Goal: Book appointment/travel/reservation

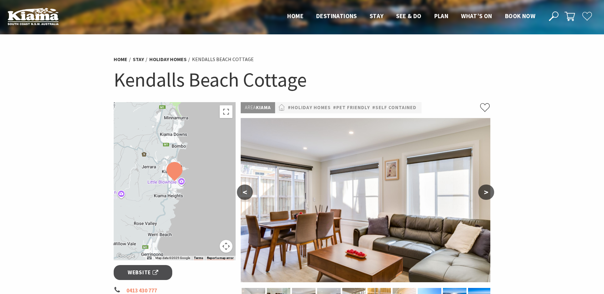
scroll to position [155, 0]
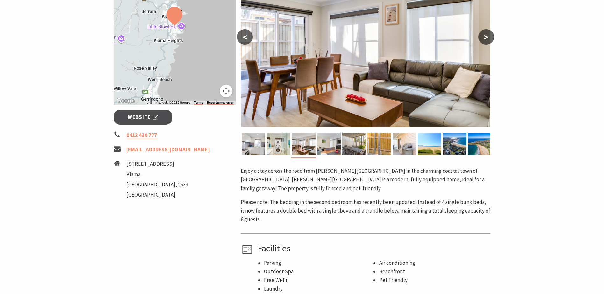
click at [222, 92] on button "Map camera controls" at bounding box center [226, 91] width 13 height 13
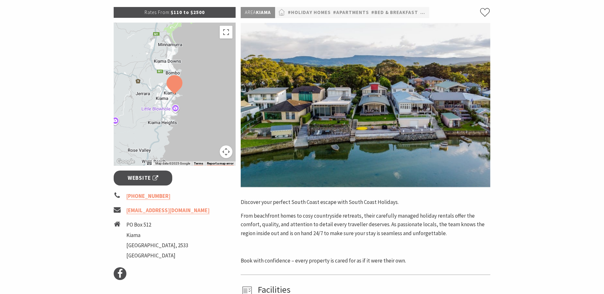
scroll to position [96, 0]
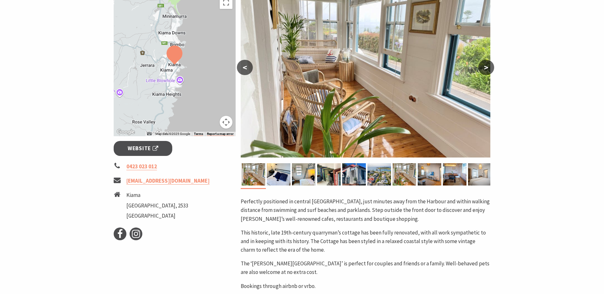
scroll to position [125, 0]
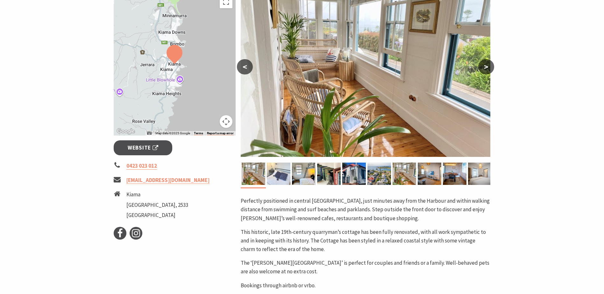
click at [287, 167] on img at bounding box center [279, 174] width 24 height 22
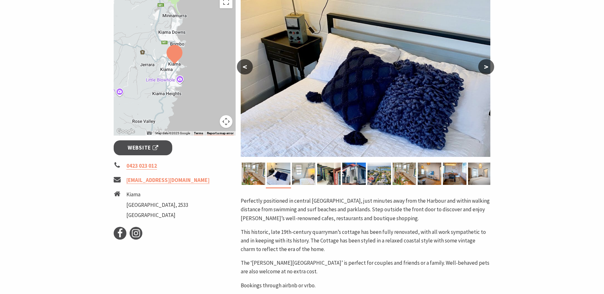
click at [300, 173] on img at bounding box center [304, 174] width 24 height 22
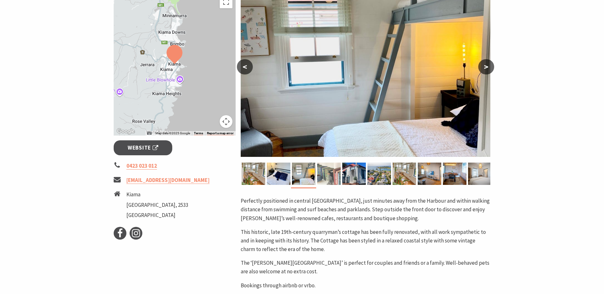
click at [327, 172] on img at bounding box center [329, 174] width 24 height 22
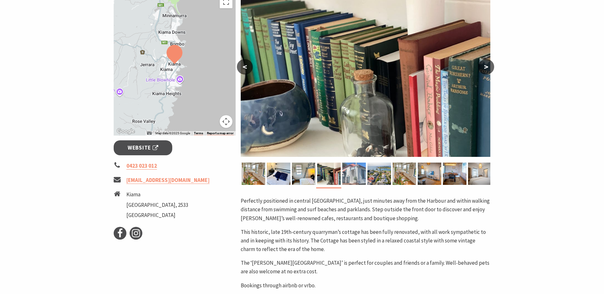
click at [354, 171] on img at bounding box center [354, 174] width 24 height 22
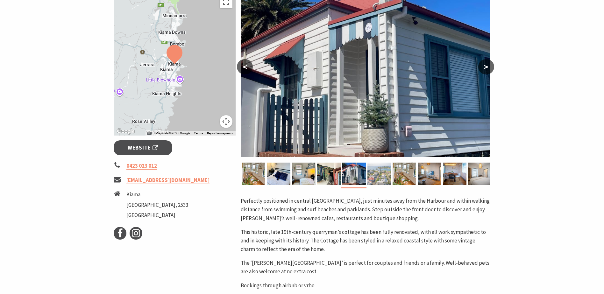
click at [374, 173] on img at bounding box center [379, 174] width 24 height 22
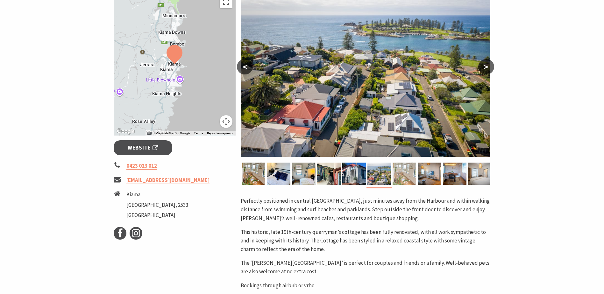
scroll to position [115, 0]
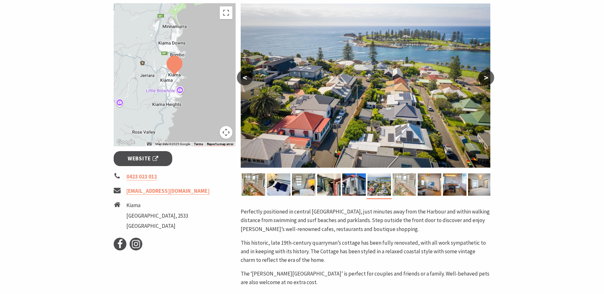
click at [406, 173] on div "Area Kiama #Cottages #Pet Friendly < > Perfectly positioned in central Kiama, j…" at bounding box center [365, 201] width 255 height 426
click at [415, 189] on img at bounding box center [404, 184] width 24 height 22
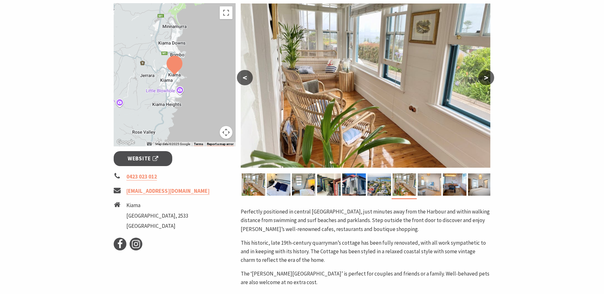
click at [432, 187] on img at bounding box center [430, 184] width 24 height 22
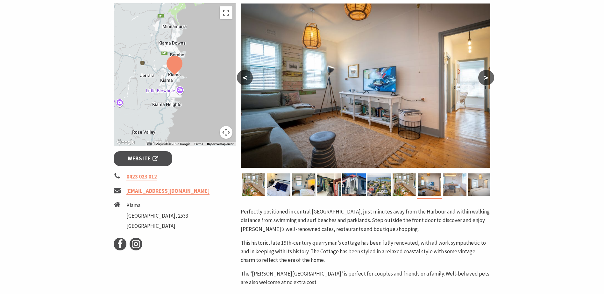
click at [454, 186] on img at bounding box center [455, 184] width 24 height 22
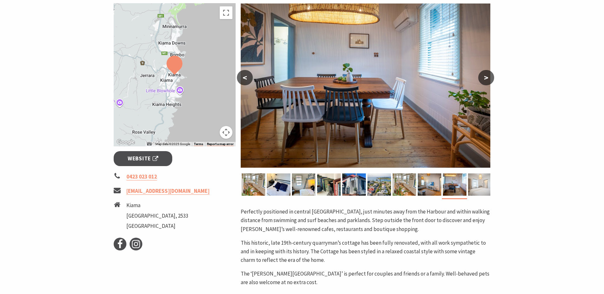
click at [478, 186] on img at bounding box center [480, 184] width 24 height 22
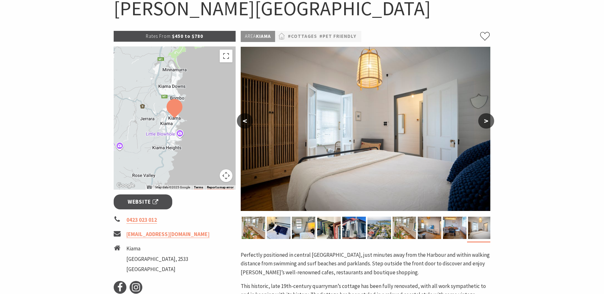
scroll to position [0, 0]
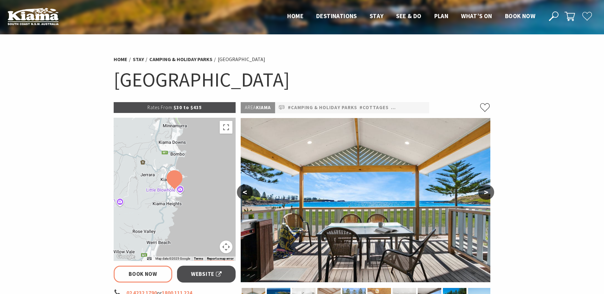
select select "3"
select select "2"
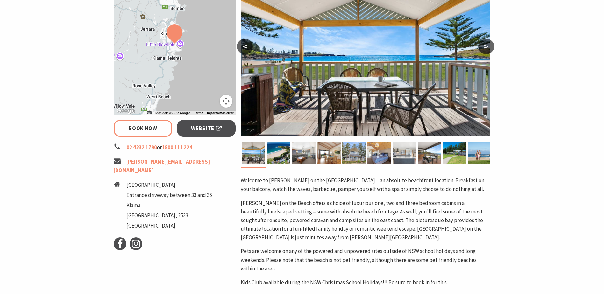
scroll to position [146, 0]
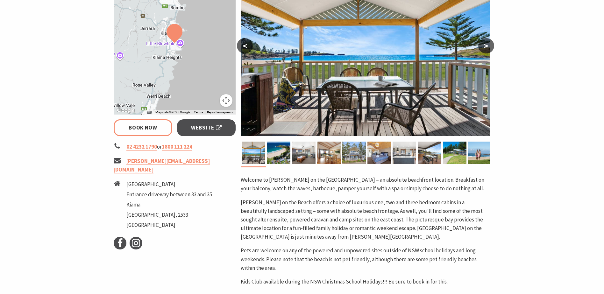
select select "3"
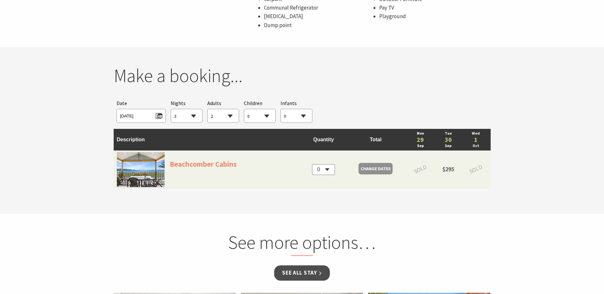
scroll to position [535, 0]
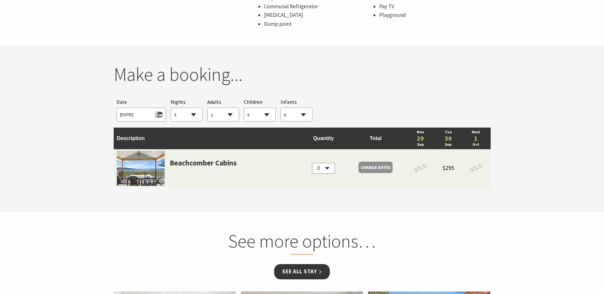
click at [311, 267] on link "See all Stay" at bounding box center [301, 271] width 55 height 15
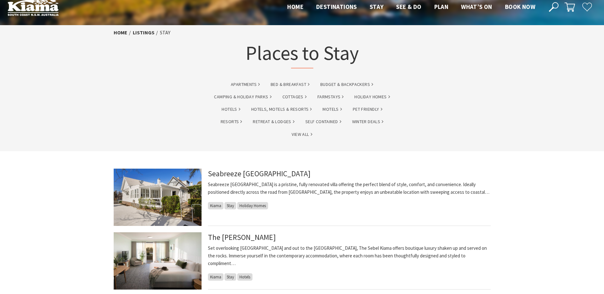
scroll to position [10, 0]
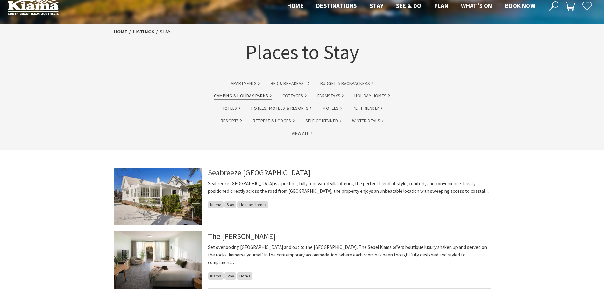
click at [249, 94] on link "Camping & Holiday Parks" at bounding box center [242, 95] width 57 height 7
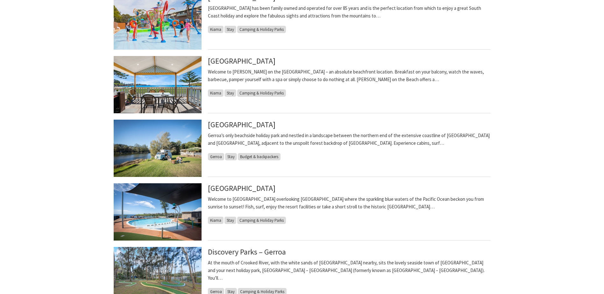
scroll to position [343, 0]
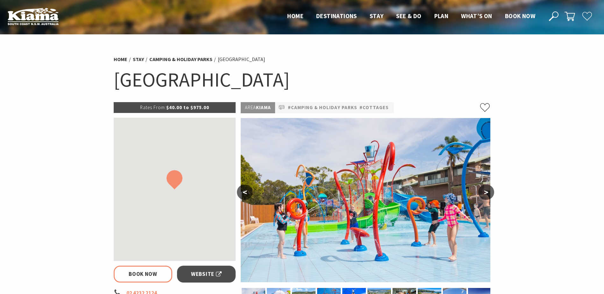
select select "3"
select select "2"
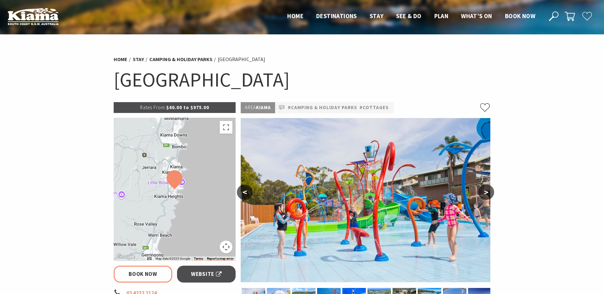
select select "3"
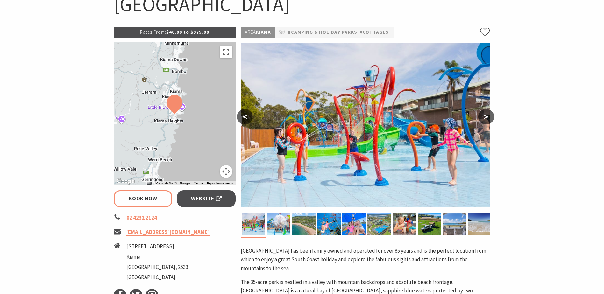
scroll to position [77, 0]
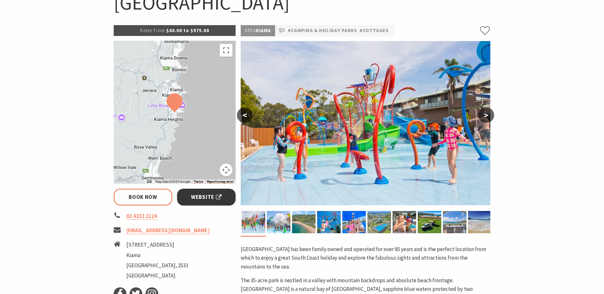
click at [208, 197] on span "Website" at bounding box center [206, 197] width 31 height 9
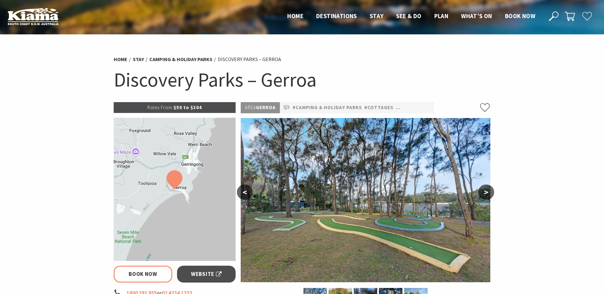
select select "3"
select select "2"
select select "3"
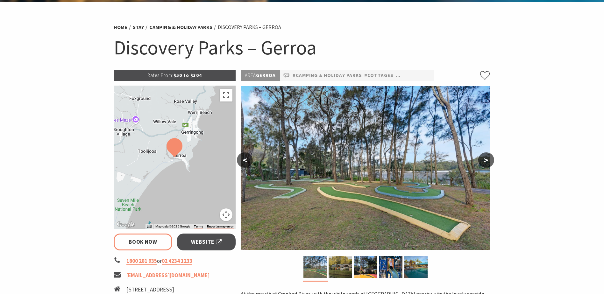
scroll to position [36, 0]
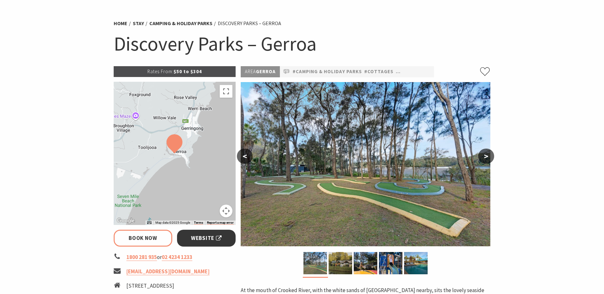
click at [212, 233] on link "Website" at bounding box center [206, 238] width 59 height 17
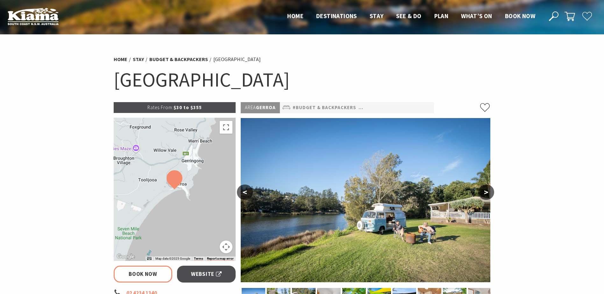
select select "3"
select select "2"
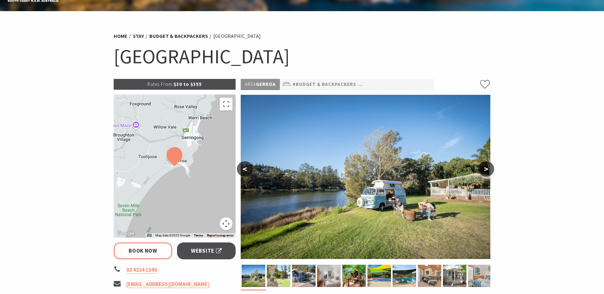
scroll to position [28, 0]
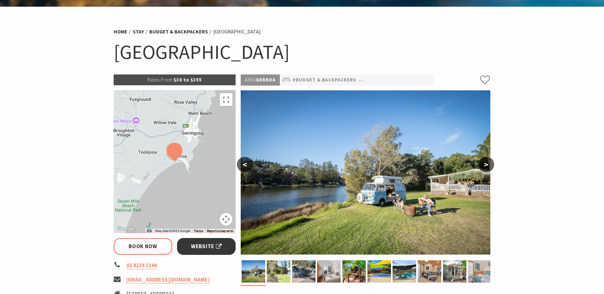
click at [204, 243] on span "Website" at bounding box center [206, 246] width 31 height 9
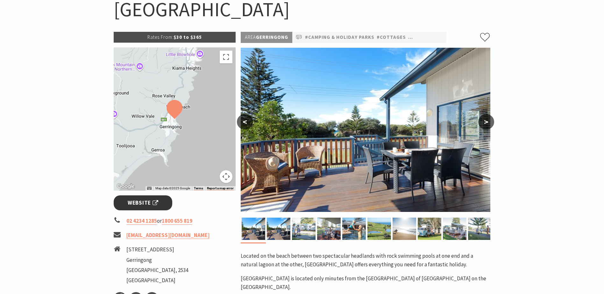
scroll to position [71, 0]
click at [144, 201] on span "Website" at bounding box center [143, 202] width 31 height 9
